Goal: Task Accomplishment & Management: Use online tool/utility

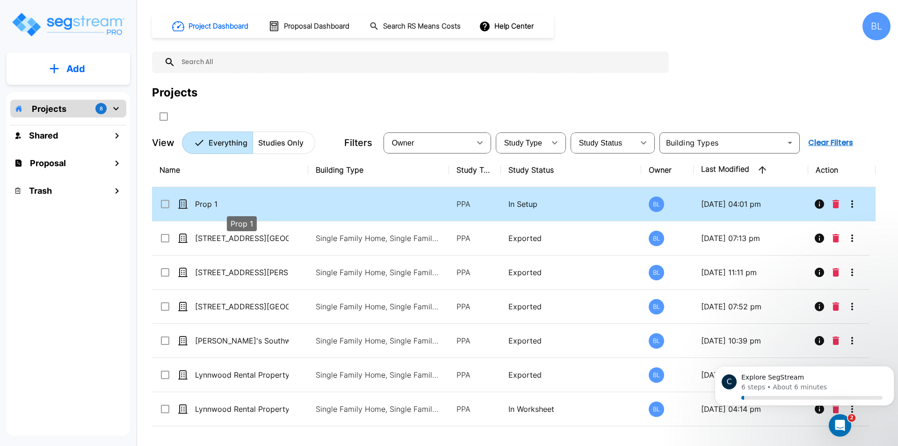
click at [226, 205] on p "Prop 1" at bounding box center [242, 203] width 94 height 11
checkbox input "true"
click at [226, 205] on p "Prop 1" at bounding box center [242, 203] width 94 height 11
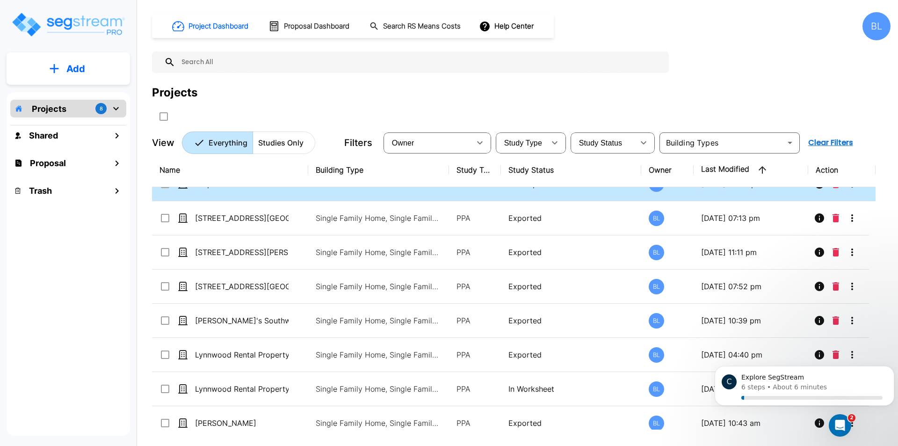
scroll to position [31, 0]
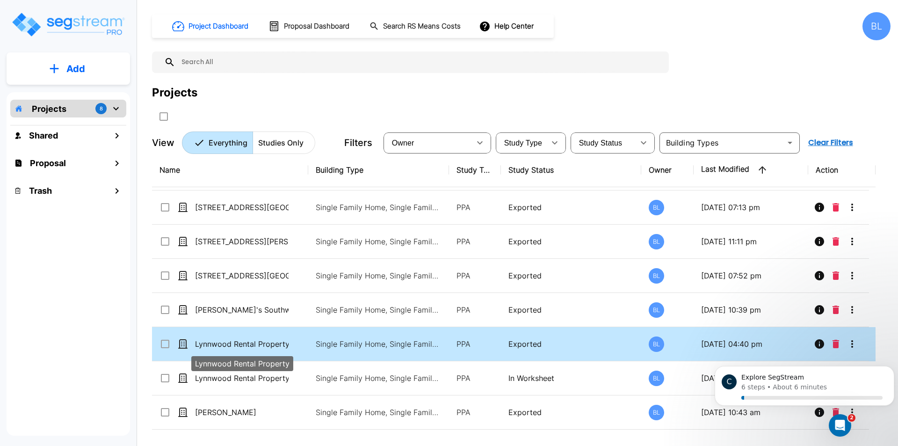
click at [282, 341] on p "Lynnwood Rental Property" at bounding box center [242, 343] width 94 height 11
checkbox input "true"
click at [282, 341] on p "Lynnwood Rental Property" at bounding box center [242, 343] width 94 height 11
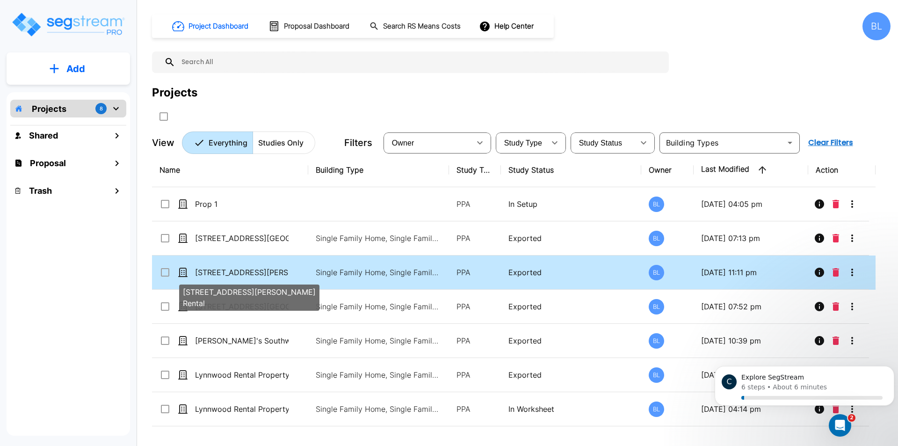
click at [279, 267] on p "[STREET_ADDRESS][PERSON_NAME] Rental" at bounding box center [242, 272] width 94 height 11
checkbox input "false"
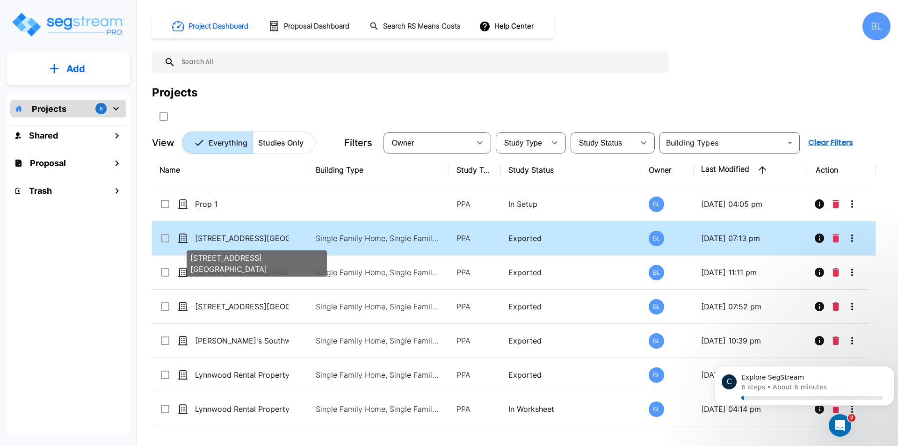
click at [268, 239] on p "[STREET_ADDRESS][GEOGRAPHIC_DATA]" at bounding box center [242, 237] width 94 height 11
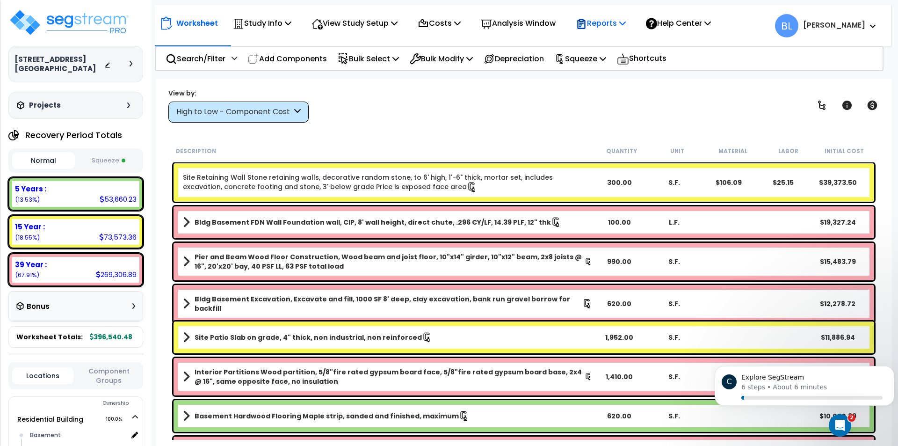
click at [626, 19] on p "Reports" at bounding box center [601, 23] width 50 height 13
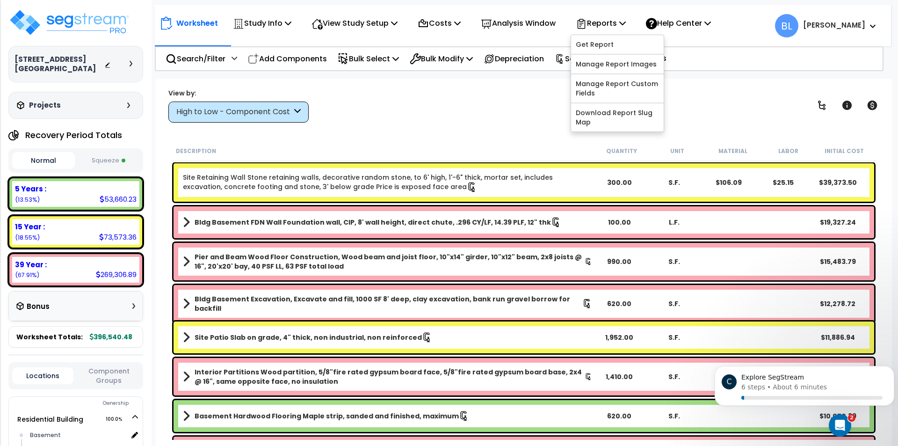
click at [476, 118] on div "View by: High to Low - Component Cost High to Low - Component Cost" at bounding box center [524, 105] width 718 height 35
